Goal: Entertainment & Leisure: Consume media (video, audio)

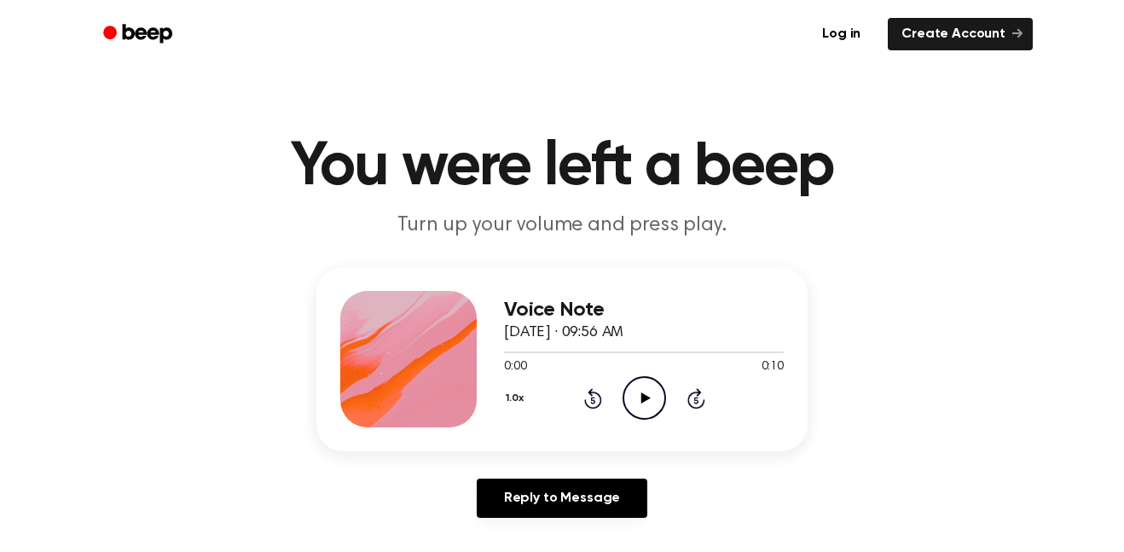
click at [646, 410] on icon "Play Audio" at bounding box center [645, 398] width 44 height 44
click at [3, 497] on main "You were left a beep Turn up your volume and press play. Voice Note [DATE] · 09…" at bounding box center [562, 526] width 1124 height 1052
click at [641, 409] on icon "Play Audio" at bounding box center [645, 398] width 44 height 44
click at [642, 383] on icon "Pause Audio" at bounding box center [645, 398] width 44 height 44
click at [647, 392] on icon "Play Audio" at bounding box center [645, 398] width 44 height 44
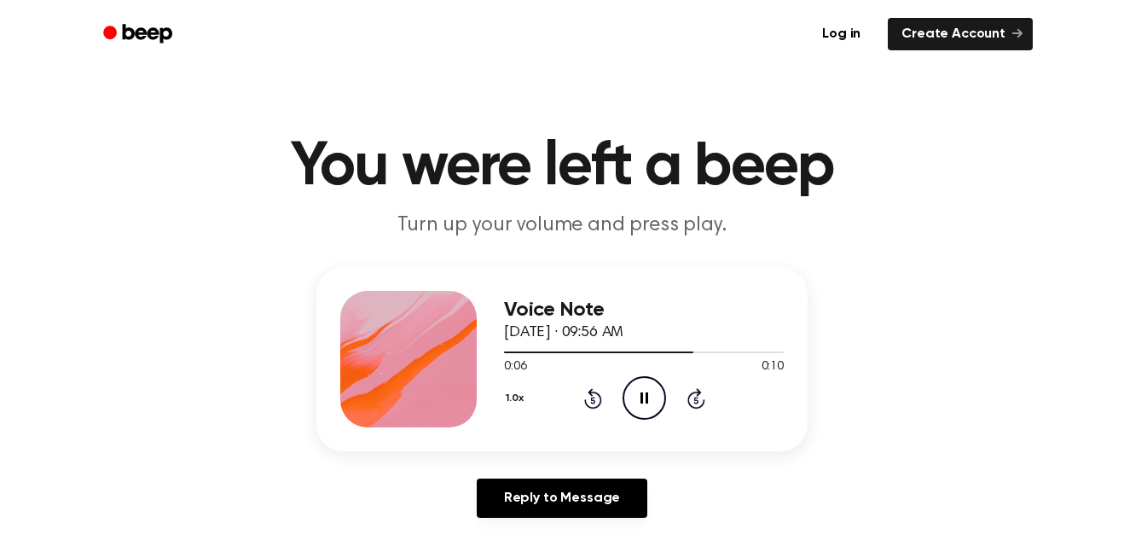
click at [647, 392] on icon "Pause Audio" at bounding box center [645, 398] width 44 height 44
click at [647, 392] on icon "Play Audio" at bounding box center [645, 398] width 44 height 44
click at [640, 400] on icon "Play Audio" at bounding box center [645, 398] width 44 height 44
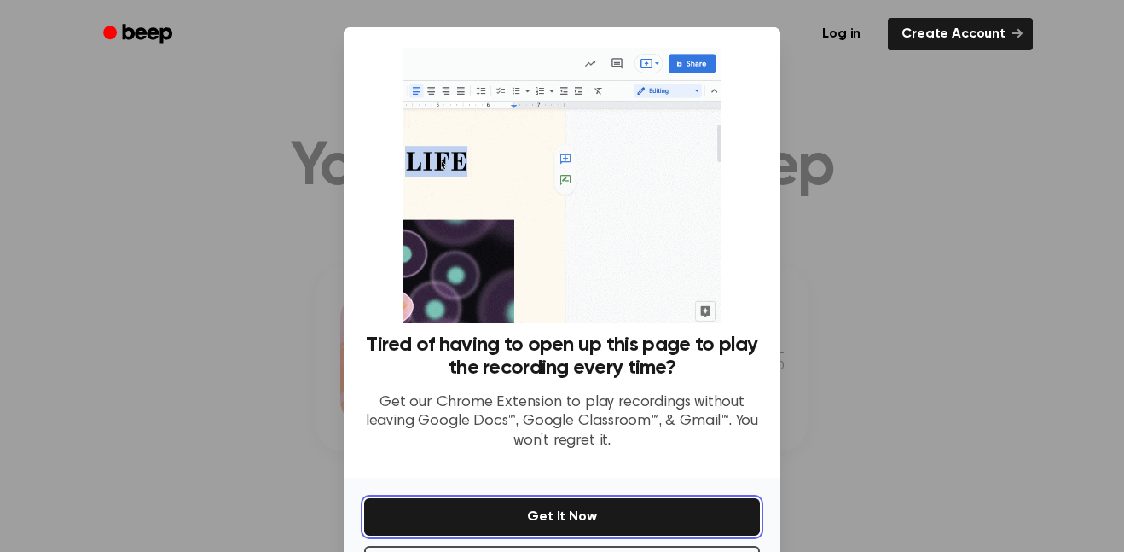
drag, startPoint x: 600, startPoint y: 519, endPoint x: 952, endPoint y: 400, distance: 370.9
click at [952, 400] on div "​ Tired of having to open up this page to play the recording every time? Get ou…" at bounding box center [562, 310] width 1124 height 621
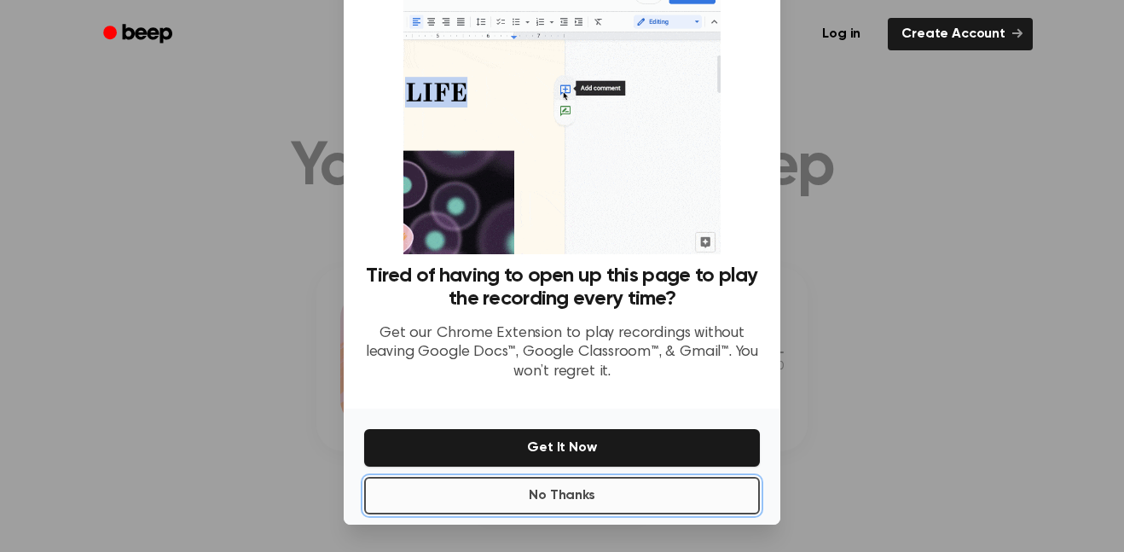
click at [624, 506] on button "No Thanks" at bounding box center [562, 496] width 396 height 38
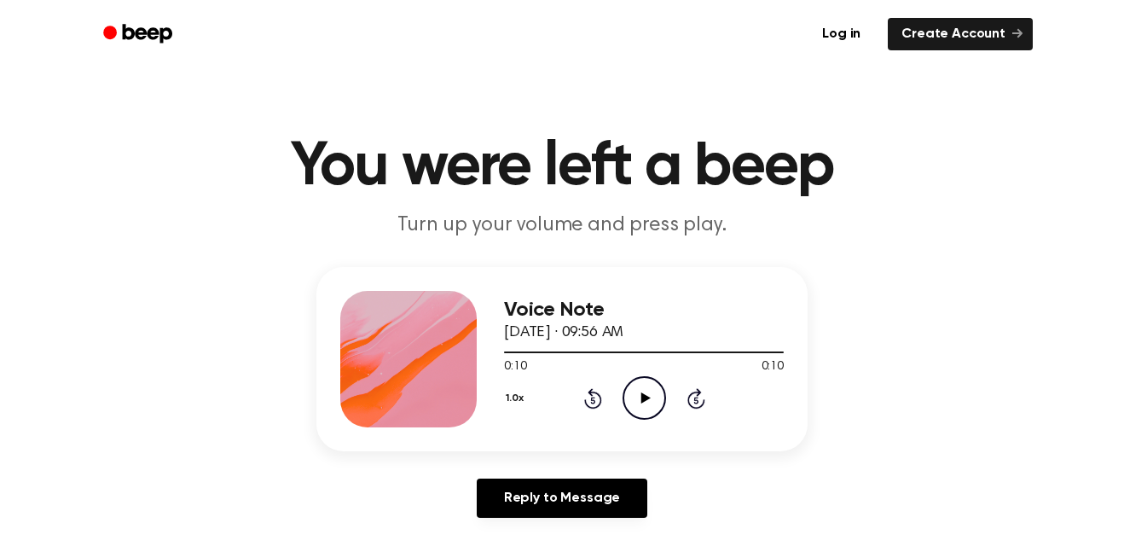
click at [655, 405] on icon "Play Audio" at bounding box center [645, 398] width 44 height 44
click at [655, 405] on icon "Pause Audio" at bounding box center [645, 398] width 44 height 44
click at [662, 429] on div "Voice Note [DATE] · 09:56 AM 0:02 0:10 Your browser does not support the [objec…" at bounding box center [561, 359] width 491 height 184
click at [638, 412] on icon "Play Audio" at bounding box center [645, 398] width 44 height 44
click at [638, 412] on icon "Pause Audio" at bounding box center [645, 398] width 44 height 44
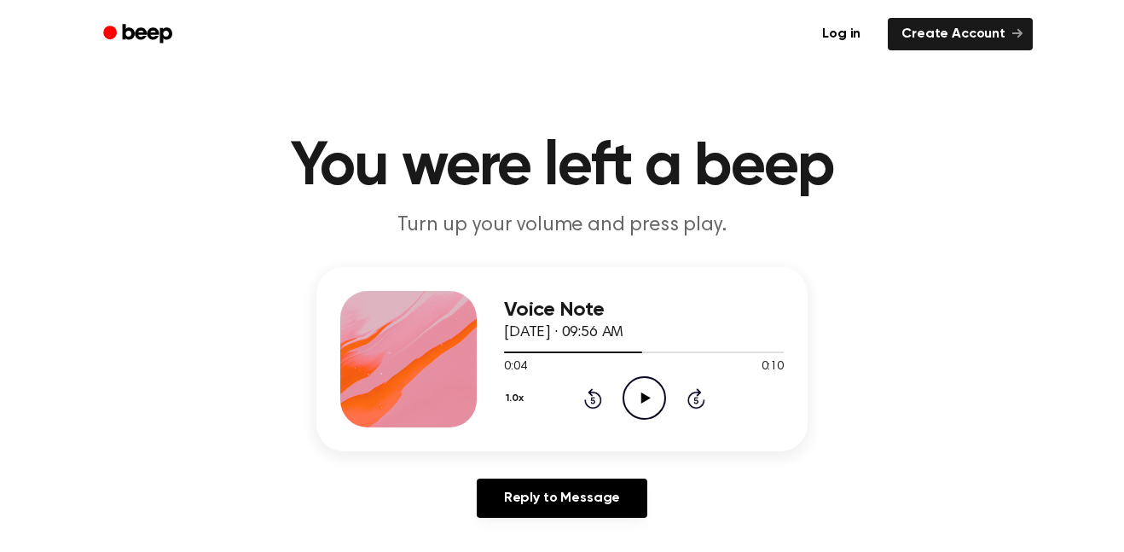
click at [638, 412] on icon "Play Audio" at bounding box center [645, 398] width 44 height 44
click at [638, 412] on icon "Pause Audio" at bounding box center [645, 398] width 44 height 44
drag, startPoint x: 630, startPoint y: 354, endPoint x: 287, endPoint y: 341, distance: 344.0
click at [287, 341] on div "Voice Note [DATE] · 09:56 AM 0:06 0:10 Your browser does not support the [objec…" at bounding box center [561, 399] width 1083 height 264
click at [649, 349] on div at bounding box center [644, 352] width 280 height 14
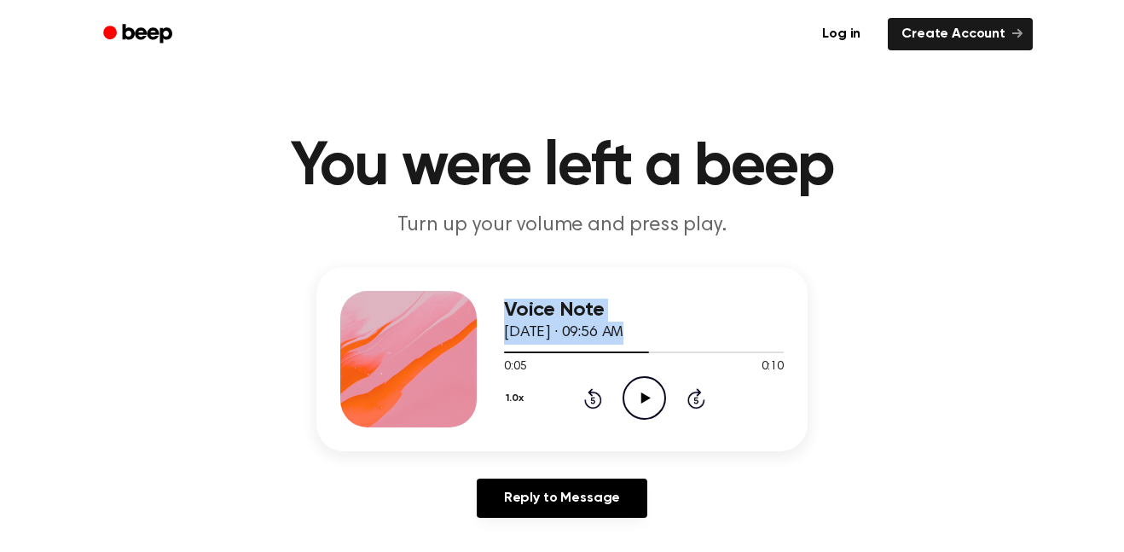
drag, startPoint x: 647, startPoint y: 351, endPoint x: 483, endPoint y: 352, distance: 164.6
click at [483, 352] on div "Voice Note [DATE] · 09:56 AM 0:05 0:10 Your browser does not support the [objec…" at bounding box center [561, 359] width 491 height 184
click at [515, 355] on div at bounding box center [644, 352] width 280 height 14
click at [507, 356] on span at bounding box center [509, 352] width 14 height 14
